Goal: Task Accomplishment & Management: Complete application form

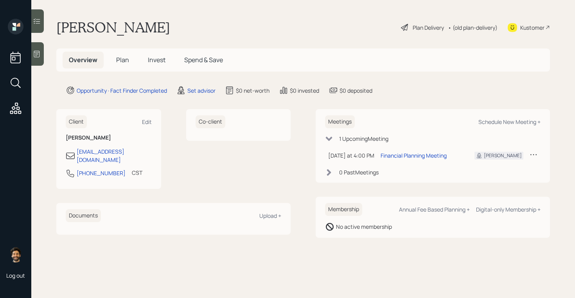
click at [39, 58] on icon at bounding box center [37, 54] width 8 height 8
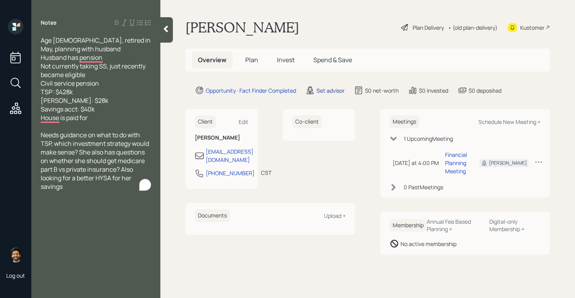
click at [337, 94] on div "Set advisor" at bounding box center [331, 90] width 28 height 8
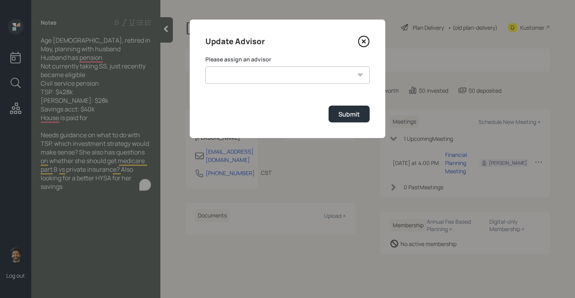
click at [298, 86] on form "Please assign an advisor [PERSON_NAME] [PERSON_NAME] [PERSON_NAME] [PERSON_NAME…" at bounding box center [287, 89] width 164 height 67
click at [272, 77] on select "[PERSON_NAME] [PERSON_NAME] [PERSON_NAME] [PERSON_NAME] End [PERSON_NAME] [PERS…" at bounding box center [287, 75] width 164 height 17
select select "f14b762f-c7c2-4b89-9227-8fa891345eea"
click at [205, 67] on select "[PERSON_NAME] [PERSON_NAME] [PERSON_NAME] [PERSON_NAME] End [PERSON_NAME] [PERS…" at bounding box center [287, 75] width 164 height 17
click at [360, 118] on button "Submit" at bounding box center [349, 114] width 41 height 17
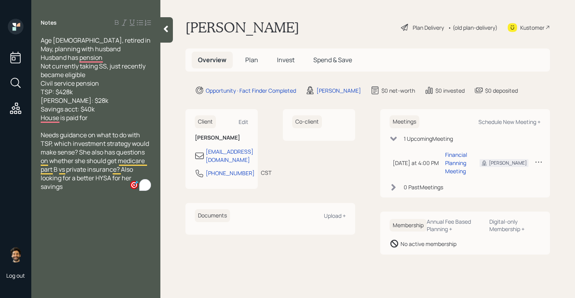
click at [250, 60] on span "Plan" at bounding box center [251, 60] width 13 height 9
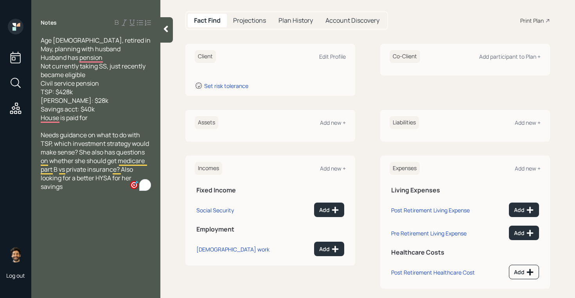
scroll to position [77, 0]
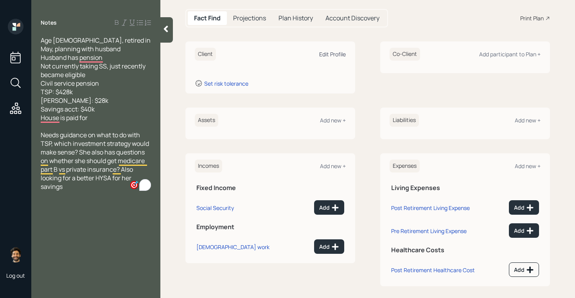
click at [331, 54] on div "Edit Profile" at bounding box center [332, 53] width 27 height 7
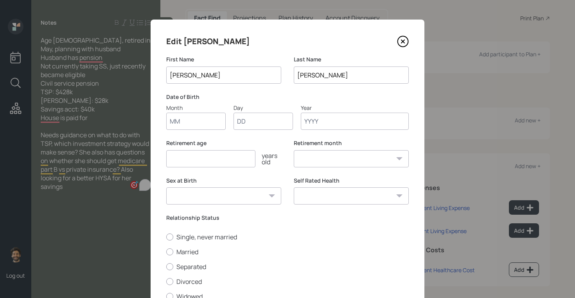
click at [193, 125] on input "Month" at bounding box center [195, 121] width 59 height 17
type input "01"
type input "1960"
select select "1"
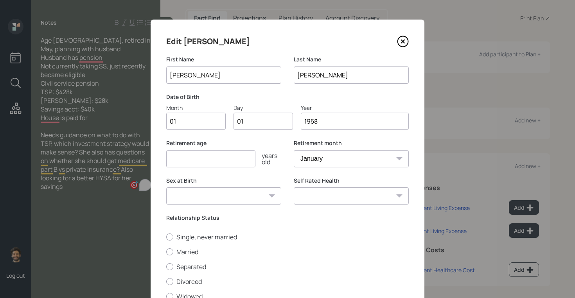
type input "1958"
click at [187, 158] on input "number" at bounding box center [210, 158] width 89 height 17
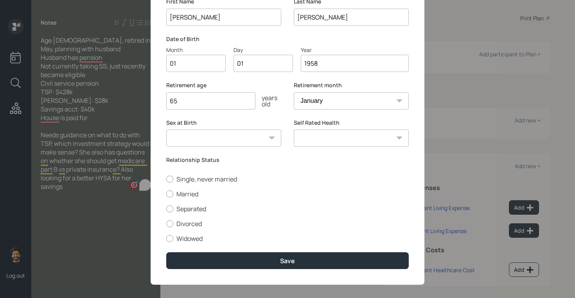
scroll to position [65, 0]
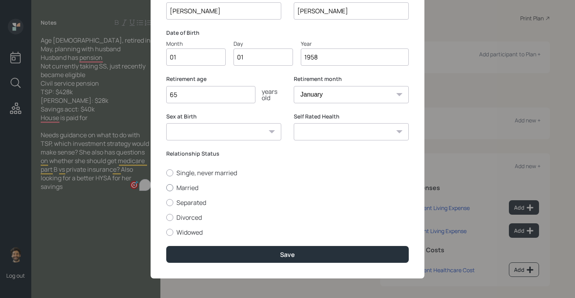
type input "65"
click at [179, 185] on label "Married" at bounding box center [287, 188] width 243 height 9
click at [166, 187] on input "Married" at bounding box center [166, 187] width 0 height 0
radio input "true"
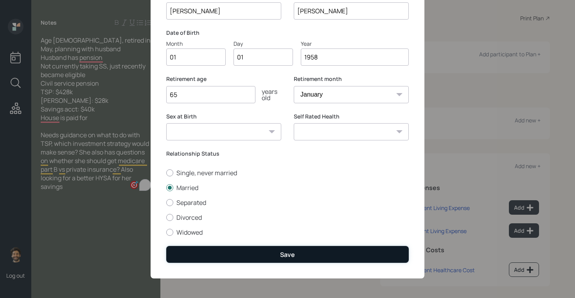
click at [196, 257] on button "Save" at bounding box center [287, 254] width 243 height 17
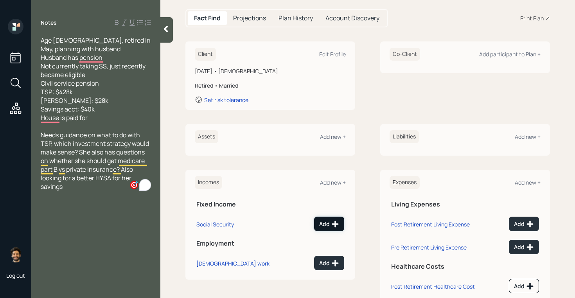
click at [332, 226] on icon at bounding box center [335, 224] width 8 height 8
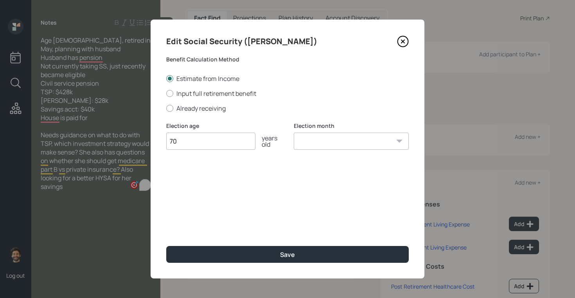
type input "70"
click at [335, 144] on select "January February March April May June July August September October November De…" at bounding box center [351, 141] width 115 height 17
select select "12"
click at [294, 133] on select "January February March April May June July August September October November De…" at bounding box center [351, 141] width 115 height 17
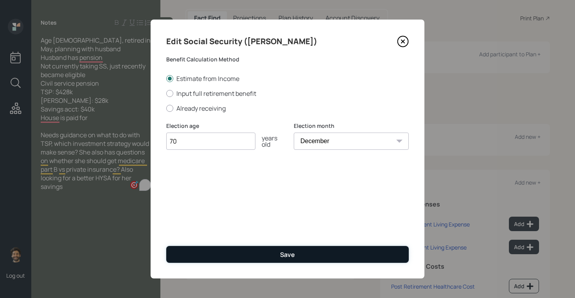
click at [263, 257] on button "Save" at bounding box center [287, 254] width 243 height 17
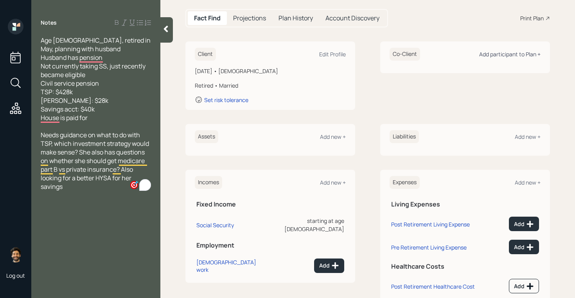
click at [513, 58] on div "Add participant to Plan +" at bounding box center [509, 53] width 61 height 7
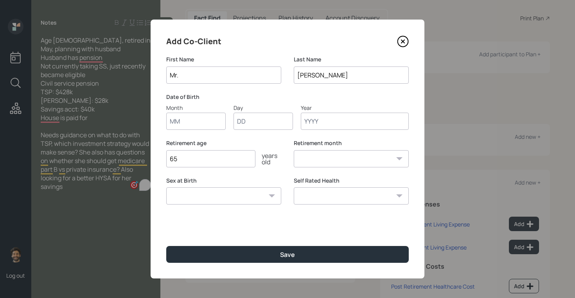
type input "Mr."
click at [194, 116] on input "Month" at bounding box center [195, 121] width 59 height 17
type input "01"
type input "1955"
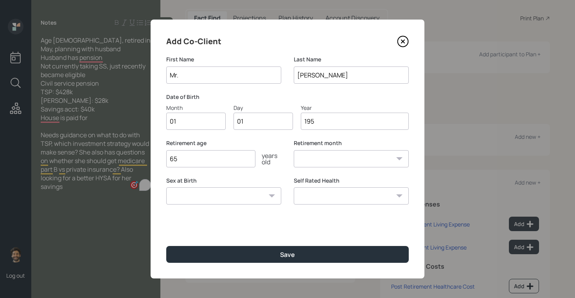
select select "1"
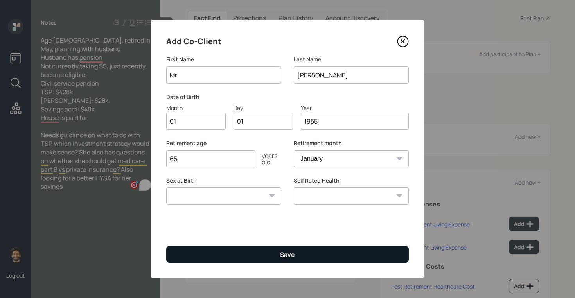
type input "1955"
click at [175, 252] on button "Save" at bounding box center [287, 254] width 243 height 17
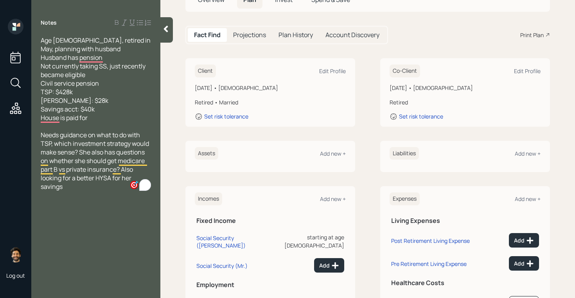
scroll to position [122, 0]
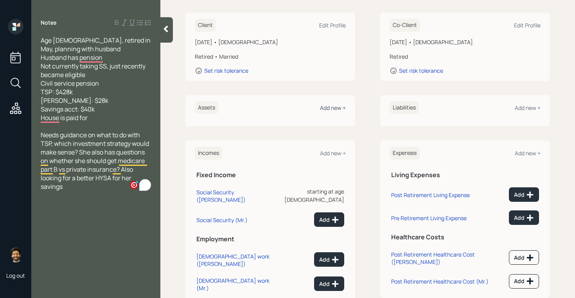
click at [326, 104] on div "Add new +" at bounding box center [333, 107] width 26 height 7
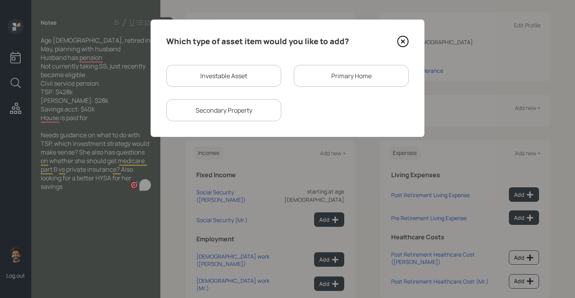
click at [202, 84] on div "Investable Asset" at bounding box center [223, 76] width 115 height 22
select select "taxable"
select select "balanced"
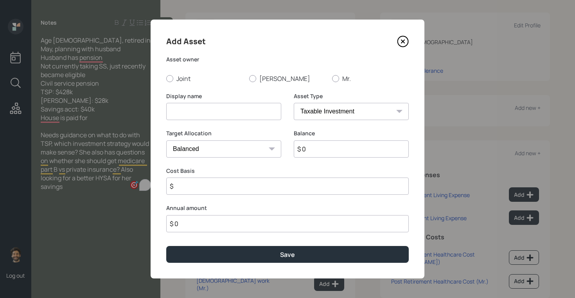
click at [182, 111] on input at bounding box center [223, 111] width 115 height 17
type input "TSP"
click at [314, 153] on input "$ 0" at bounding box center [351, 148] width 115 height 17
type input "$ 428,000"
click at [256, 79] on div at bounding box center [252, 78] width 7 height 7
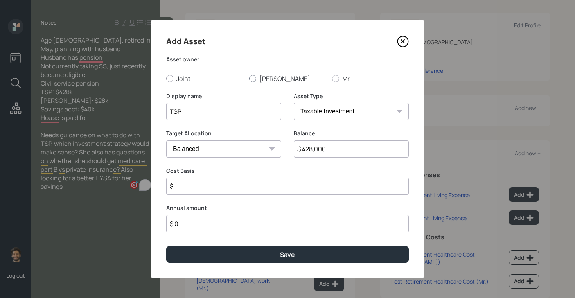
click at [249, 79] on input "[PERSON_NAME]" at bounding box center [249, 78] width 0 height 0
radio input "true"
click at [315, 111] on select "SEP [PERSON_NAME] IRA 401(k) [PERSON_NAME] 401(k) 403(b) [PERSON_NAME] 403(b) 4…" at bounding box center [351, 111] width 115 height 17
select select "company_sponsored"
click at [294, 103] on select "SEP [PERSON_NAME] IRA 401(k) [PERSON_NAME] 401(k) 403(b) [PERSON_NAME] 403(b) 4…" at bounding box center [351, 111] width 115 height 17
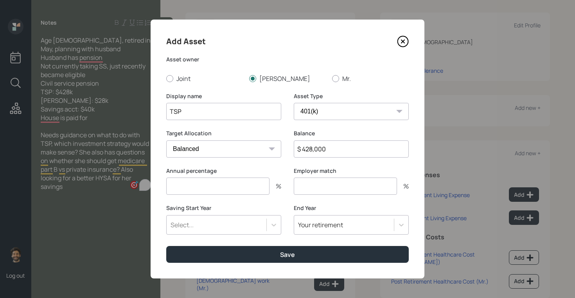
click at [203, 187] on input "number" at bounding box center [217, 186] width 103 height 17
type input "0"
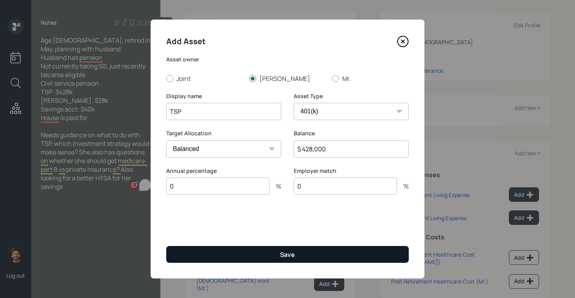
type input "0"
click at [205, 249] on button "Save" at bounding box center [287, 254] width 243 height 17
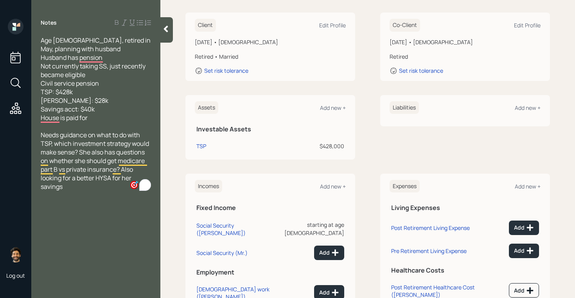
click at [326, 120] on th "Investable Assets" at bounding box center [270, 128] width 151 height 16
click at [323, 104] on div "Add new +" at bounding box center [333, 107] width 26 height 7
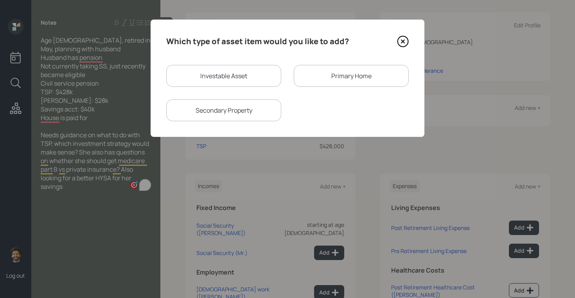
click at [217, 76] on div "Investable Asset" at bounding box center [223, 76] width 115 height 22
select select "taxable"
select select "balanced"
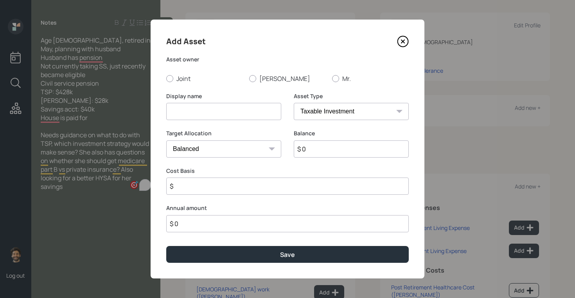
click at [194, 107] on input at bounding box center [223, 111] width 115 height 17
type input "[PERSON_NAME]"
click at [318, 143] on input "$ 0" at bounding box center [351, 148] width 115 height 17
type input "$ 28,000"
click at [314, 115] on select "SEP [PERSON_NAME] IRA 401(k) [PERSON_NAME] 401(k) 403(b) [PERSON_NAME] 403(b) 4…" at bounding box center [351, 111] width 115 height 17
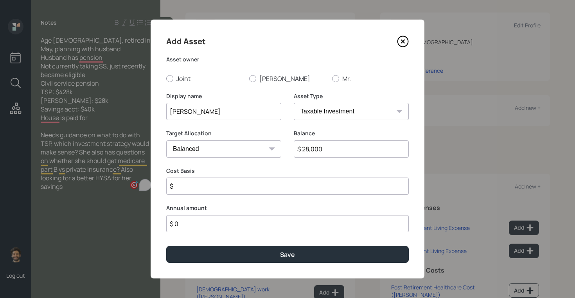
select select "roth_ira"
click at [294, 103] on select "SEP [PERSON_NAME] IRA 401(k) [PERSON_NAME] 401(k) 403(b) [PERSON_NAME] 403(b) 4…" at bounding box center [351, 111] width 115 height 17
type input "$"
click at [256, 78] on div at bounding box center [252, 78] width 7 height 7
click at [249, 78] on input "[PERSON_NAME]" at bounding box center [249, 78] width 0 height 0
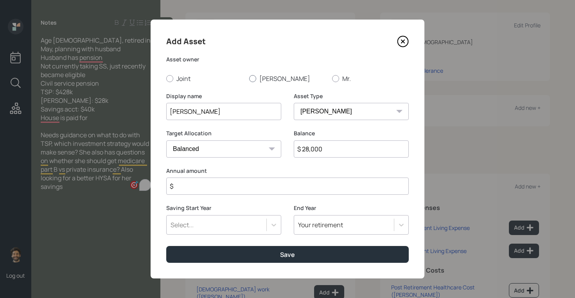
radio input "true"
drag, startPoint x: 201, startPoint y: 183, endPoint x: 202, endPoint y: 178, distance: 4.8
click at [201, 183] on input "$" at bounding box center [287, 186] width 243 height 17
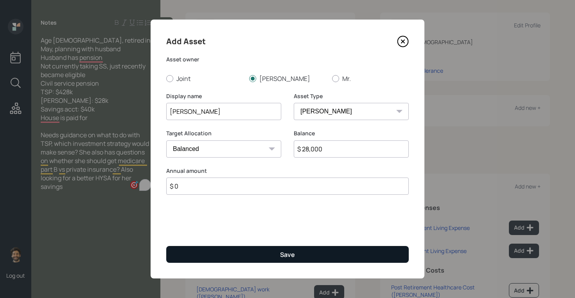
type input "$ 0"
click at [205, 257] on button "Save" at bounding box center [287, 254] width 243 height 17
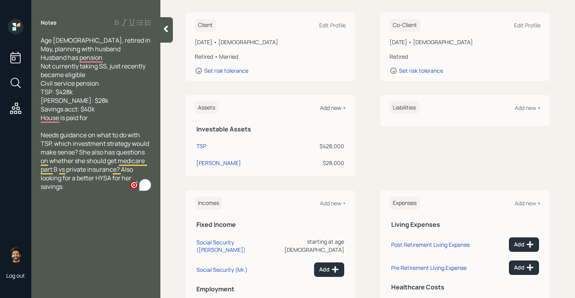
click at [322, 104] on div "Add new +" at bounding box center [333, 107] width 26 height 7
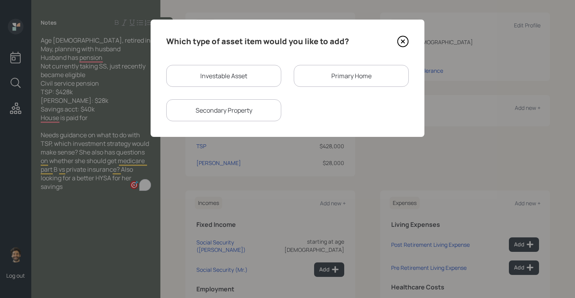
click at [211, 79] on div "Investable Asset" at bounding box center [223, 76] width 115 height 22
select select "taxable"
select select "balanced"
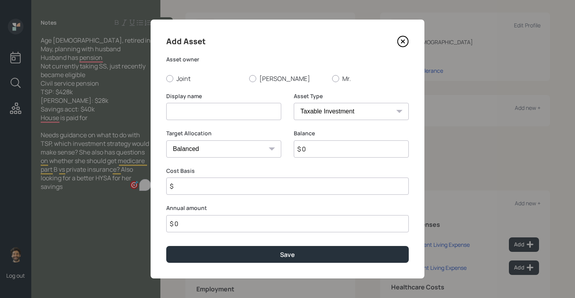
click at [187, 109] on input at bounding box center [223, 111] width 115 height 17
type input "Checking / Savings"
click at [313, 142] on input "$ 0" at bounding box center [351, 148] width 115 height 17
type input "$ 40,000"
click at [319, 115] on select "SEP [PERSON_NAME] IRA 401(k) [PERSON_NAME] 401(k) 403(b) [PERSON_NAME] 403(b) 4…" at bounding box center [351, 111] width 115 height 17
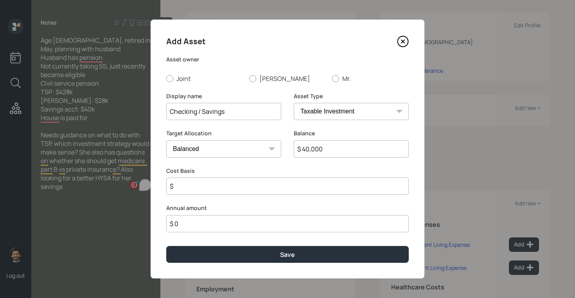
select select "emergency_fund"
click at [294, 103] on select "SEP [PERSON_NAME] IRA 401(k) [PERSON_NAME] 401(k) 403(b) [PERSON_NAME] 403(b) 4…" at bounding box center [351, 111] width 115 height 17
click at [177, 77] on label "Joint" at bounding box center [204, 78] width 77 height 9
click at [166, 78] on input "Joint" at bounding box center [166, 78] width 0 height 0
radio input "true"
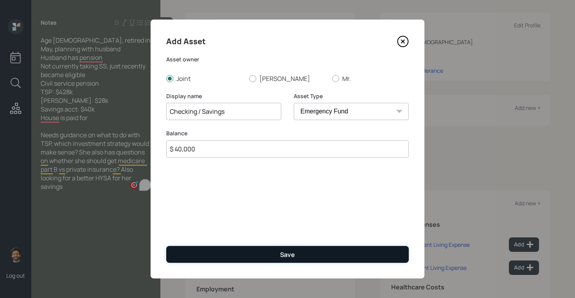
click at [205, 259] on button "Save" at bounding box center [287, 254] width 243 height 17
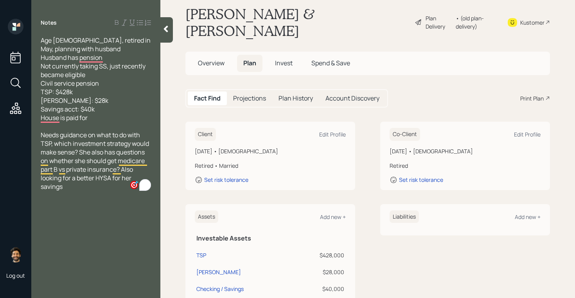
scroll to position [4, 0]
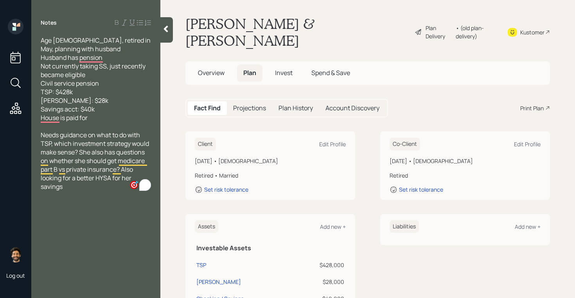
click at [277, 68] on span "Invest" at bounding box center [284, 72] width 18 height 9
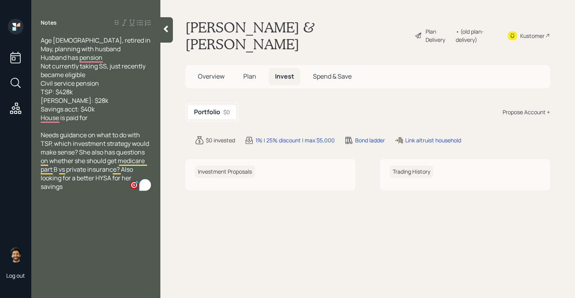
click at [514, 108] on div "Propose Account +" at bounding box center [526, 112] width 47 height 8
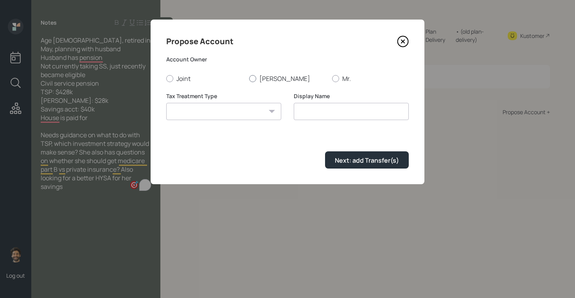
click at [251, 76] on div at bounding box center [252, 78] width 7 height 7
click at [249, 78] on input "[PERSON_NAME]" at bounding box center [249, 78] width 0 height 0
radio input "true"
click at [242, 115] on select "[PERSON_NAME] Taxable Traditional" at bounding box center [223, 111] width 115 height 17
select select "[PERSON_NAME]"
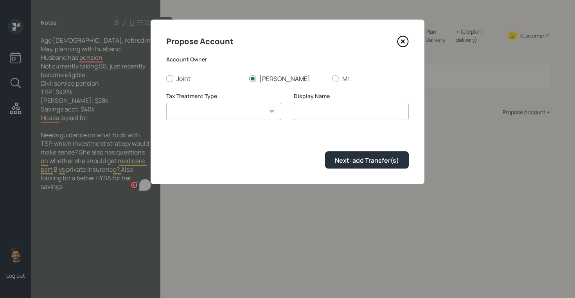
click at [166, 103] on select "[PERSON_NAME] Taxable Traditional" at bounding box center [223, 111] width 115 height 17
type input "[PERSON_NAME]"
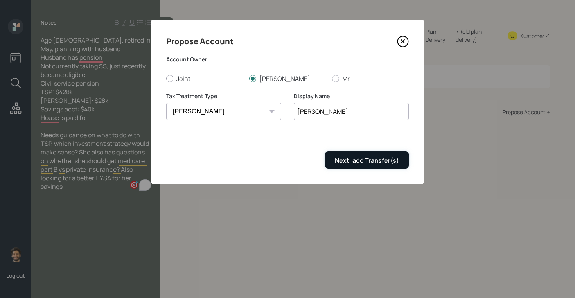
click at [337, 161] on div "Next: add Transfer(s)" at bounding box center [367, 160] width 64 height 9
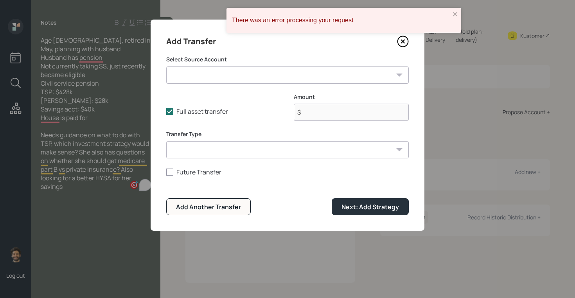
click at [224, 79] on select "TSP ($428,000 | 401(k)) [PERSON_NAME] ($28,000 | [PERSON_NAME]) Checking / Savi…" at bounding box center [287, 75] width 243 height 17
select select "75a6de3f-1ed0-43de-8294-7709eed288c2"
click at [166, 67] on select "TSP ($428,000 | 401(k)) [PERSON_NAME] ($28,000 | [PERSON_NAME]) Checking / Savi…" at bounding box center [287, 75] width 243 height 17
type input "$ 28,000"
click at [220, 153] on select "ACAT Transfer Non ACAT Transfer Capitalize Rollover Rollover Deposit" at bounding box center [287, 149] width 243 height 17
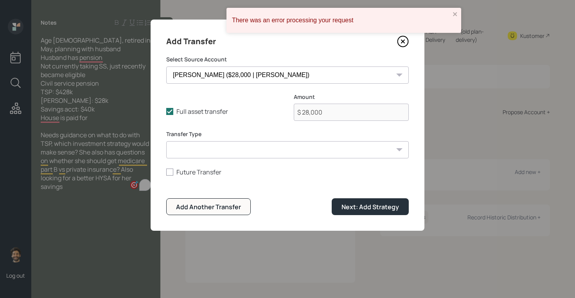
select select "acat_transfer"
click at [166, 141] on select "ACAT Transfer Non ACAT Transfer Capitalize Rollover Rollover Deposit" at bounding box center [287, 149] width 243 height 17
click at [345, 200] on button "Next: Add Strategy" at bounding box center [370, 206] width 77 height 17
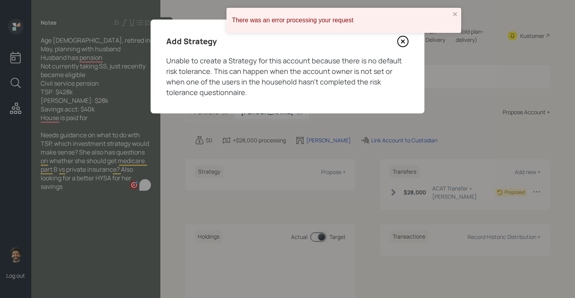
click at [403, 43] on icon at bounding box center [403, 42] width 12 height 12
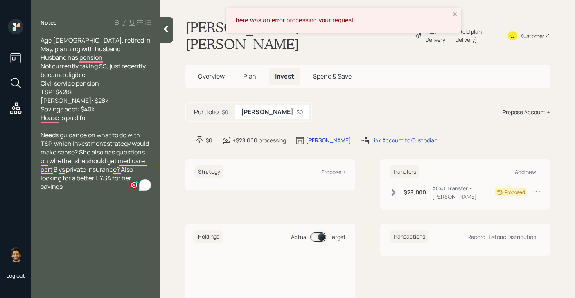
click at [510, 108] on div "Propose Account +" at bounding box center [526, 112] width 47 height 8
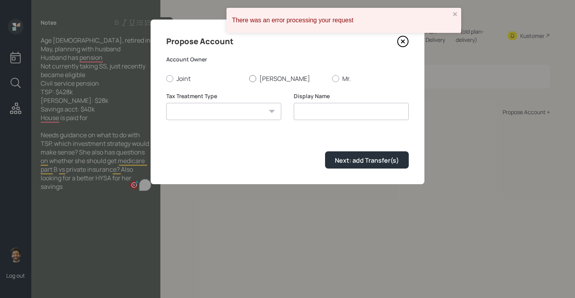
click at [275, 78] on label "[PERSON_NAME]" at bounding box center [287, 78] width 77 height 9
click at [249, 78] on input "[PERSON_NAME]" at bounding box center [249, 78] width 0 height 0
radio input "true"
click at [243, 106] on select "[PERSON_NAME] Taxable Traditional" at bounding box center [223, 111] width 115 height 17
select select "traditional"
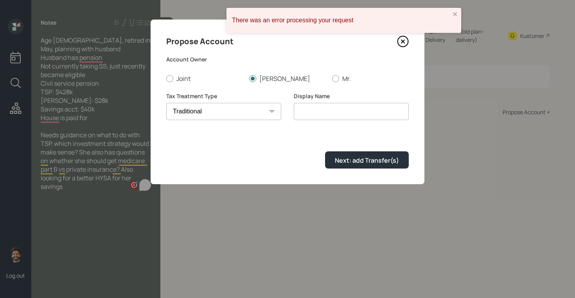
click at [166, 103] on select "[PERSON_NAME] Taxable Traditional" at bounding box center [223, 111] width 115 height 17
type input "Traditional"
click at [351, 162] on div "Next: add Transfer(s)" at bounding box center [367, 160] width 64 height 9
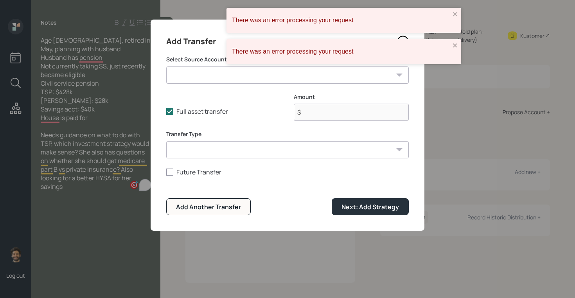
click at [222, 85] on form "Select Source Account TSP ($428,000 | 401(k)) [PERSON_NAME] ($28,000 | [PERSON_…" at bounding box center [287, 136] width 243 height 160
click at [216, 74] on select "TSP ($428,000 | 401(k)) [PERSON_NAME] ($28,000 | [PERSON_NAME]) Checking / Savi…" at bounding box center [287, 75] width 243 height 17
select select "ae8856b5-a47c-4881-8d7c-004b9ce3a2c2"
click at [166, 67] on select "TSP ($428,000 | 401(k)) [PERSON_NAME] ($28,000 | [PERSON_NAME]) Checking / Savi…" at bounding box center [287, 75] width 243 height 17
type input "$ 428,000"
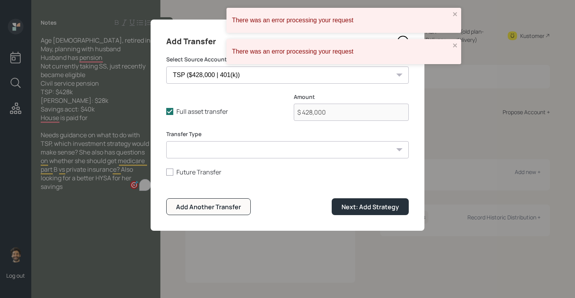
click at [213, 147] on select "ACAT Transfer Non ACAT Transfer Capitalize Rollover Rollover Deposit" at bounding box center [287, 149] width 243 height 17
select select "acat_transfer"
click at [166, 141] on select "ACAT Transfer Non ACAT Transfer Capitalize Rollover Rollover Deposit" at bounding box center [287, 149] width 243 height 17
click at [345, 211] on div "Next: Add Strategy" at bounding box center [371, 207] width 58 height 9
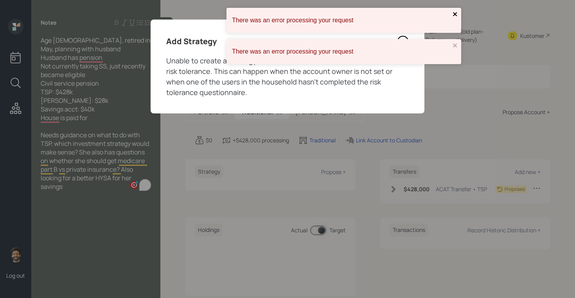
click at [453, 16] on icon "close" at bounding box center [455, 14] width 4 height 4
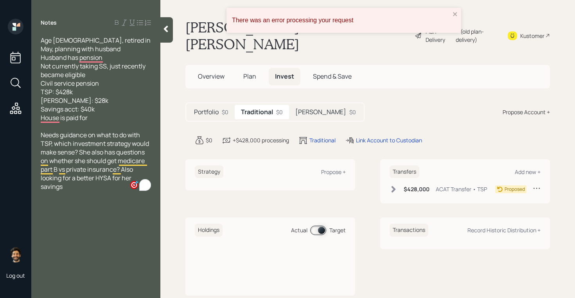
click at [452, 43] on main "[PERSON_NAME] & [PERSON_NAME] Plan Delivery • (old plan-delivery) Kustomer Over…" at bounding box center [367, 149] width 415 height 298
click at [249, 72] on span "Plan" at bounding box center [249, 76] width 13 height 9
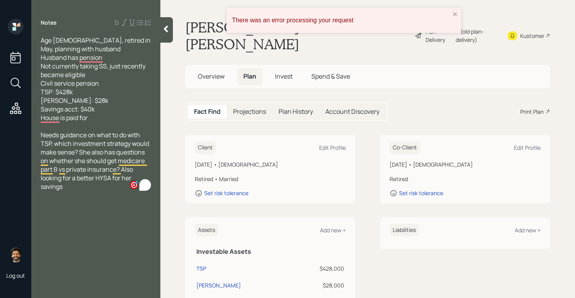
click at [287, 72] on span "Invest" at bounding box center [284, 76] width 18 height 9
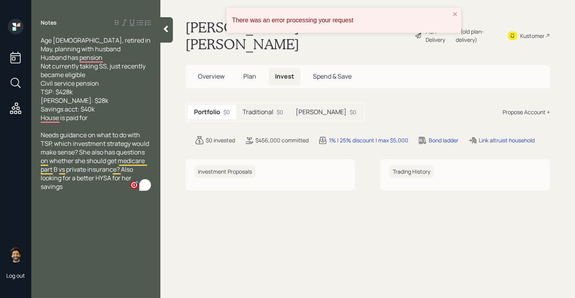
click at [168, 26] on icon at bounding box center [166, 29] width 8 height 8
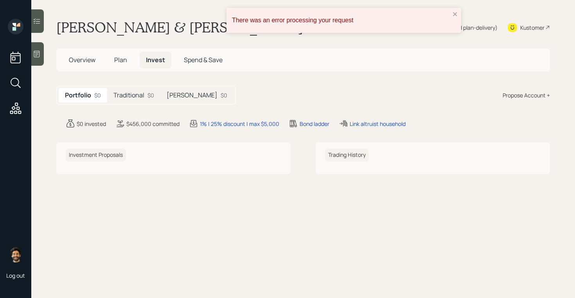
click at [126, 60] on span "Plan" at bounding box center [120, 60] width 13 height 9
